Goal: Information Seeking & Learning: Learn about a topic

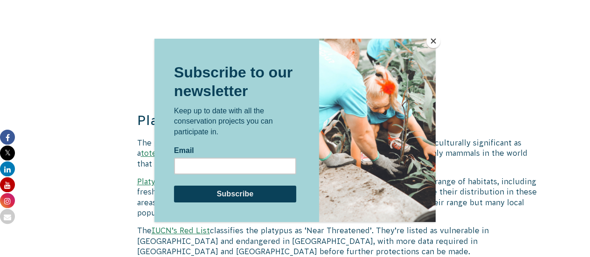
scroll to position [1835, 0]
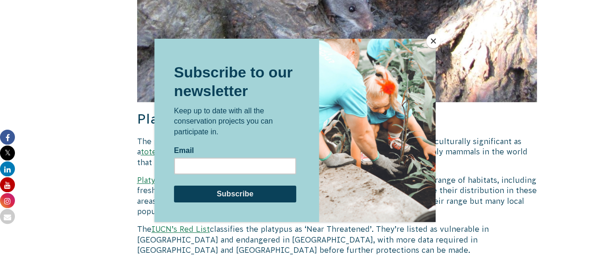
click at [434, 41] on button "Close" at bounding box center [433, 41] width 14 height 14
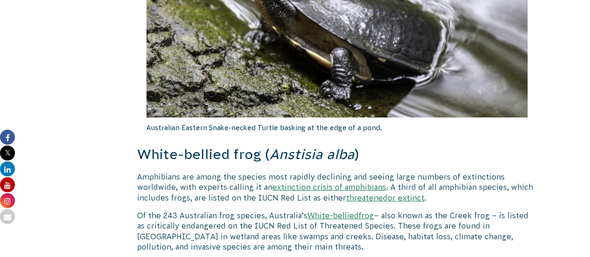
scroll to position [3214, 0]
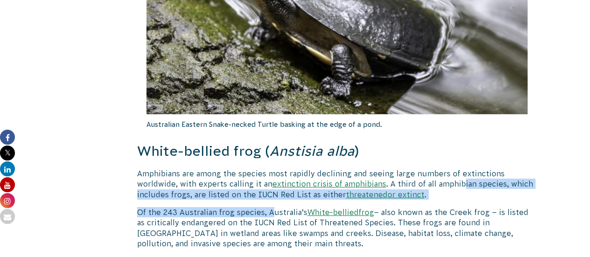
drag, startPoint x: 459, startPoint y: 143, endPoint x: 219, endPoint y: 159, distance: 240.1
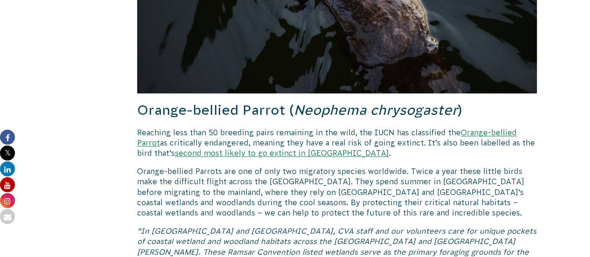
scroll to position [2311, 0]
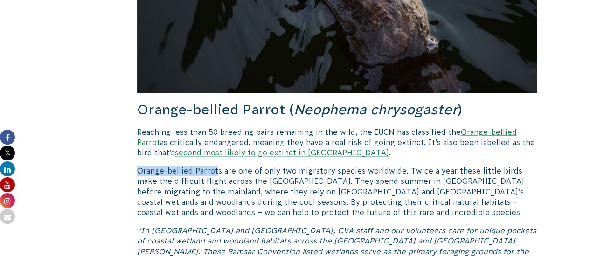
drag, startPoint x: 136, startPoint y: 139, endPoint x: 217, endPoint y: 131, distance: 81.0
drag, startPoint x: 137, startPoint y: 144, endPoint x: 243, endPoint y: 142, distance: 106.3
click at [243, 165] on p "Orange-bellied Parrots are one of only two migratory species worldwide. Twice a…" at bounding box center [337, 191] width 400 height 52
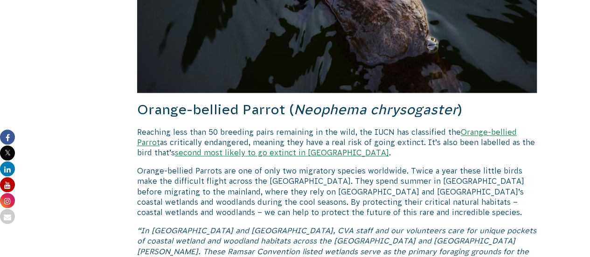
click at [383, 127] on p "Reaching less than 50 breeding pairs remaining in the wild, the IUCN has classi…" at bounding box center [337, 142] width 400 height 31
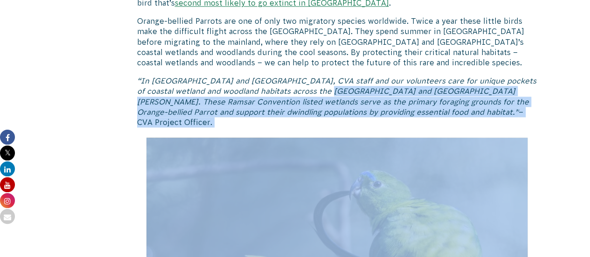
drag, startPoint x: 313, startPoint y: 207, endPoint x: 443, endPoint y: 263, distance: 141.8
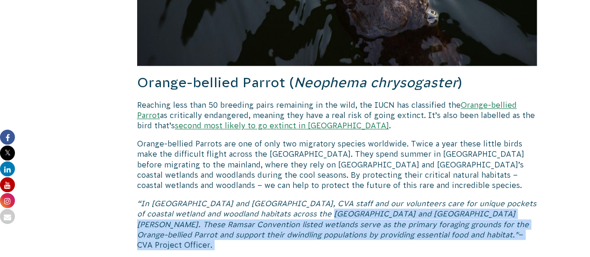
scroll to position [2337, 0]
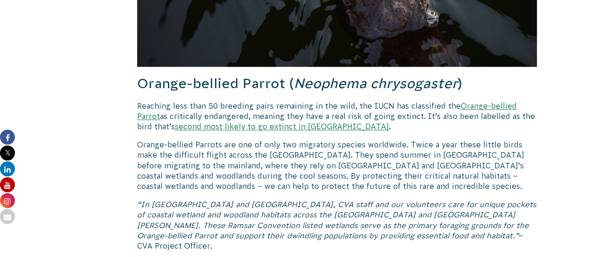
click at [381, 101] on p "Reaching less than 50 breeding pairs remaining in the wild, the IUCN has classi…" at bounding box center [337, 116] width 400 height 31
